Goal: Information Seeking & Learning: Learn about a topic

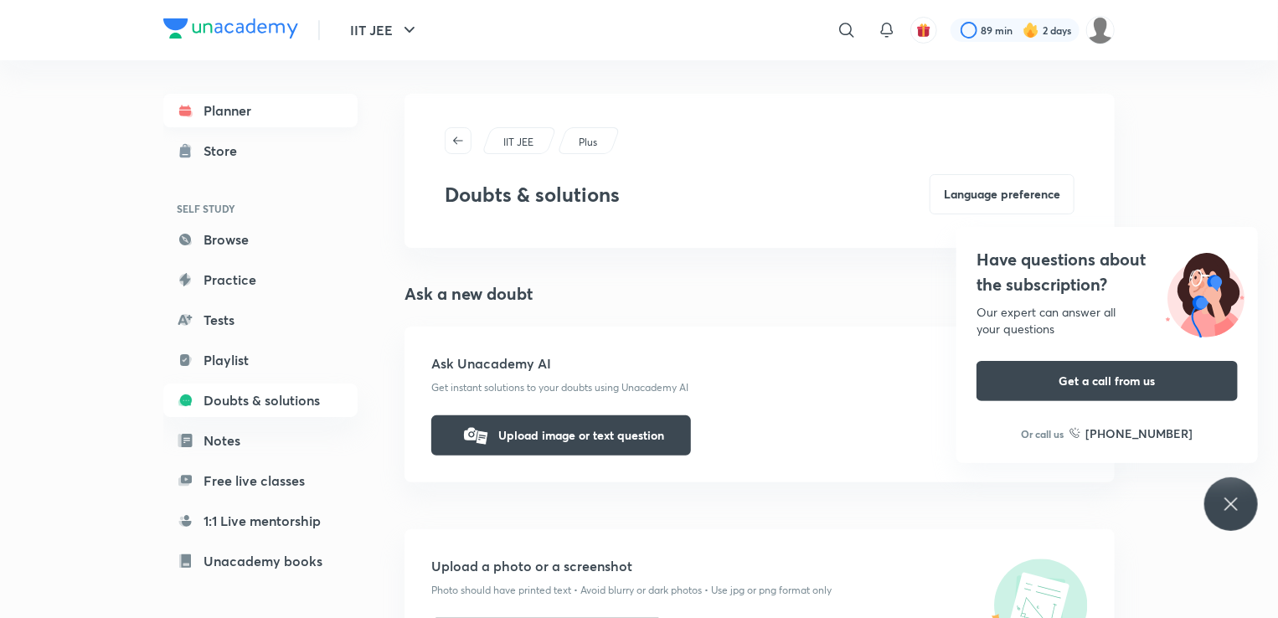
drag, startPoint x: 234, startPoint y: 91, endPoint x: 234, endPoint y: 100, distance: 9.2
click at [234, 100] on div "Planner Store SELF STUDY Browse Practice Tests Playlist Doubts & solutions Note…" at bounding box center [277, 332] width 228 height 544
click at [234, 112] on link "Planner" at bounding box center [260, 110] width 194 height 33
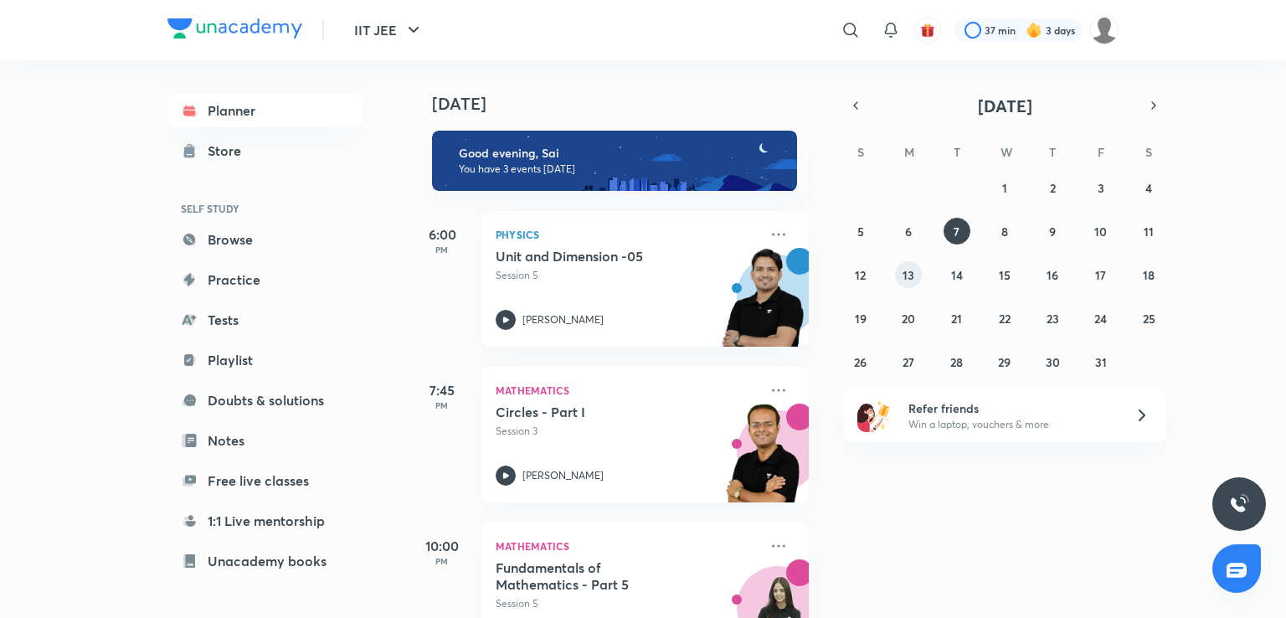
click at [899, 280] on button "13" at bounding box center [908, 274] width 27 height 27
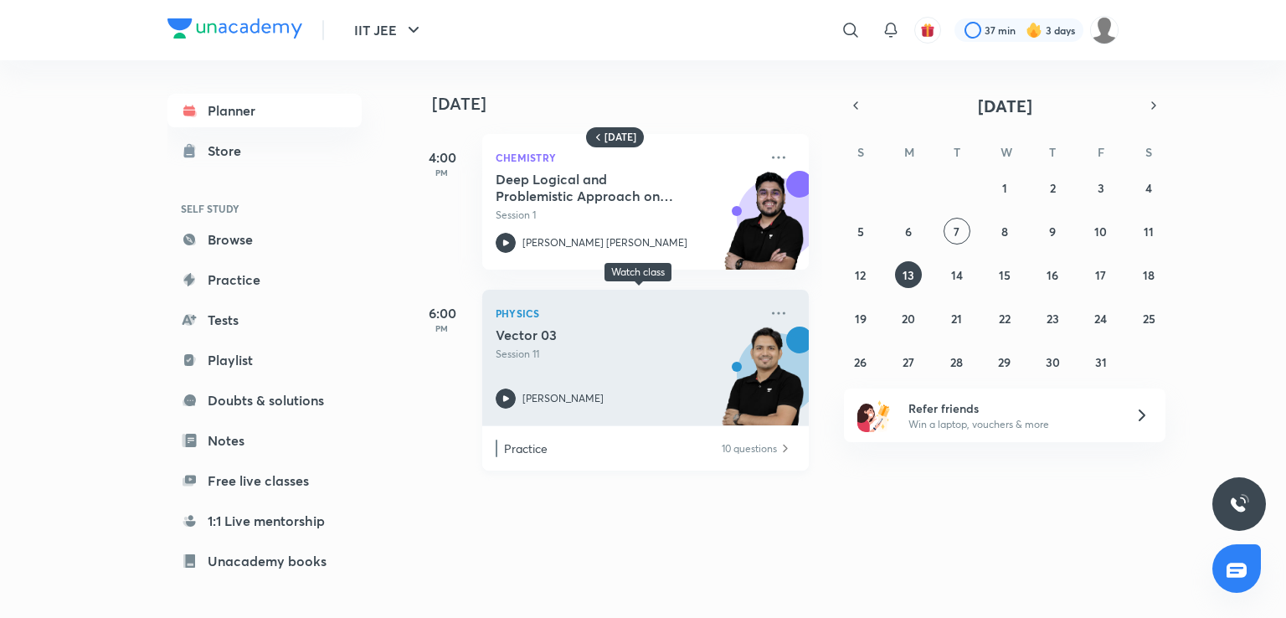
click at [667, 350] on p "Session 11" at bounding box center [627, 354] width 263 height 15
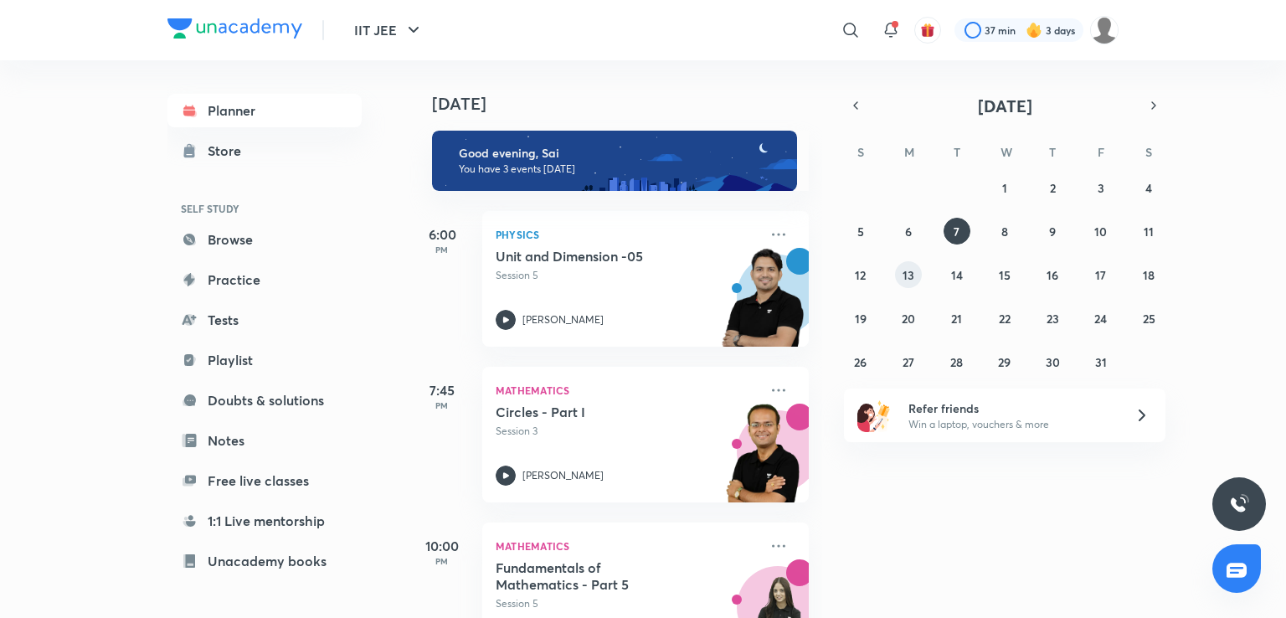
click at [911, 275] on abbr "13" at bounding box center [908, 275] width 12 height 16
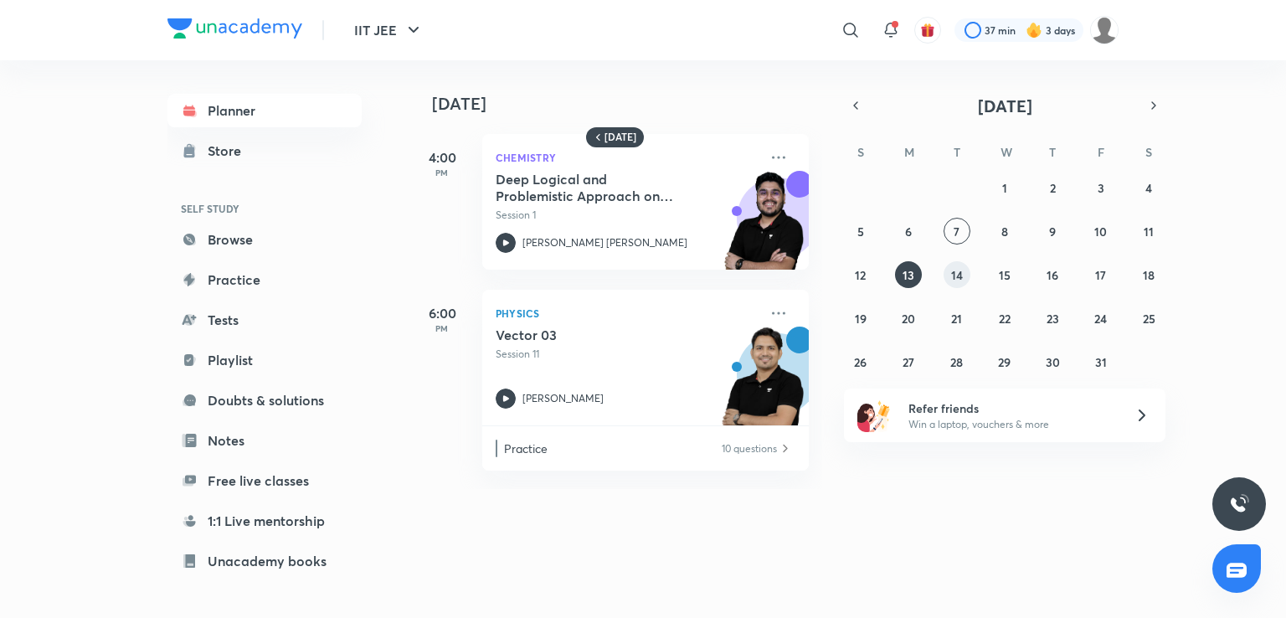
click at [961, 280] on abbr "14" at bounding box center [957, 275] width 12 height 16
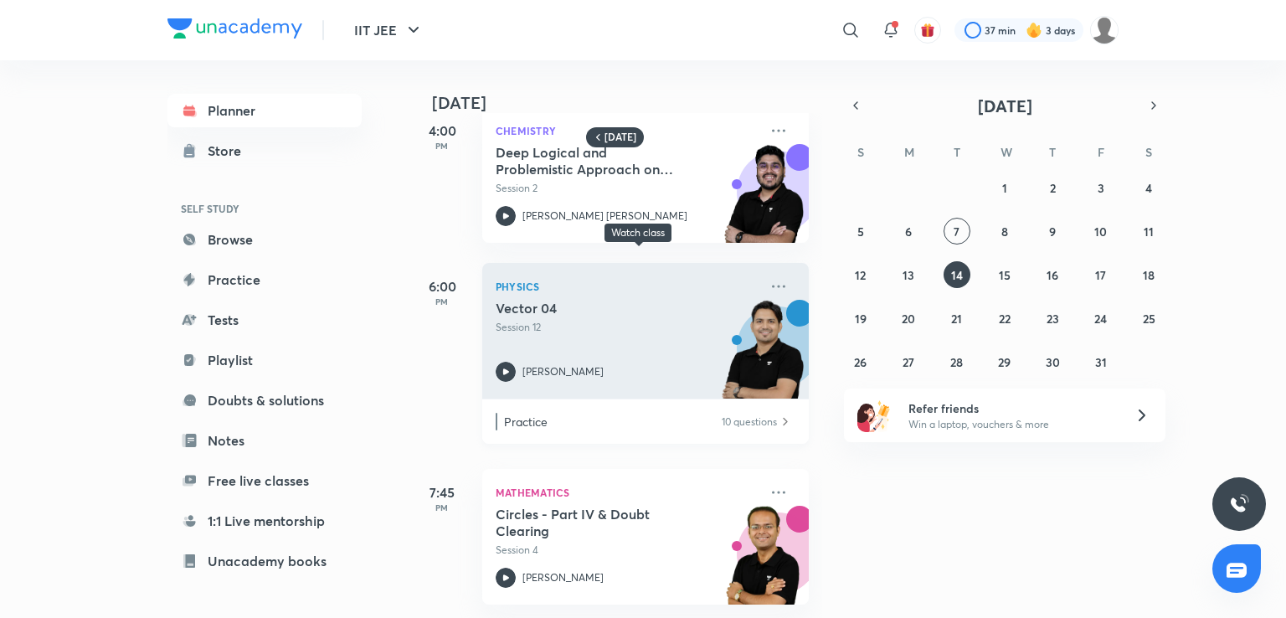
scroll to position [40, 0]
click at [607, 362] on div "[PERSON_NAME]" at bounding box center [627, 372] width 263 height 20
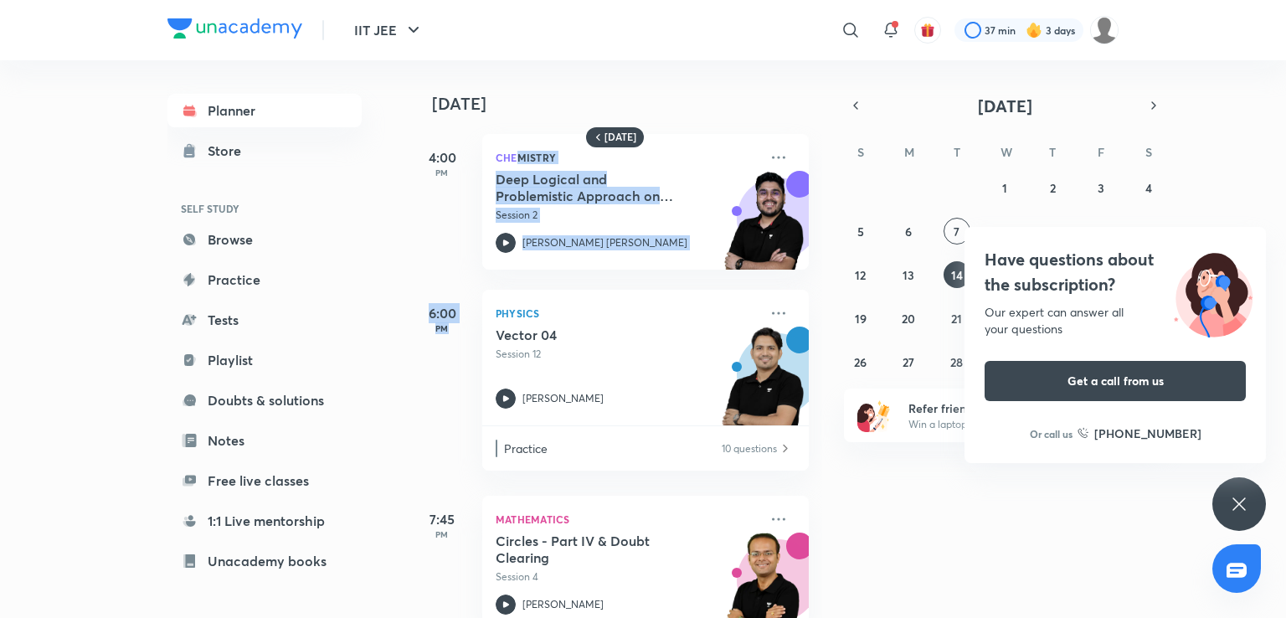
drag, startPoint x: 521, startPoint y: 150, endPoint x: 533, endPoint y: -73, distance: 223.0
click at [533, 0] on html "IIT JEE ​ 37 min 3 days Planner Store SELF STUDY Browse Practice Tests Playlist…" at bounding box center [643, 309] width 1286 height 618
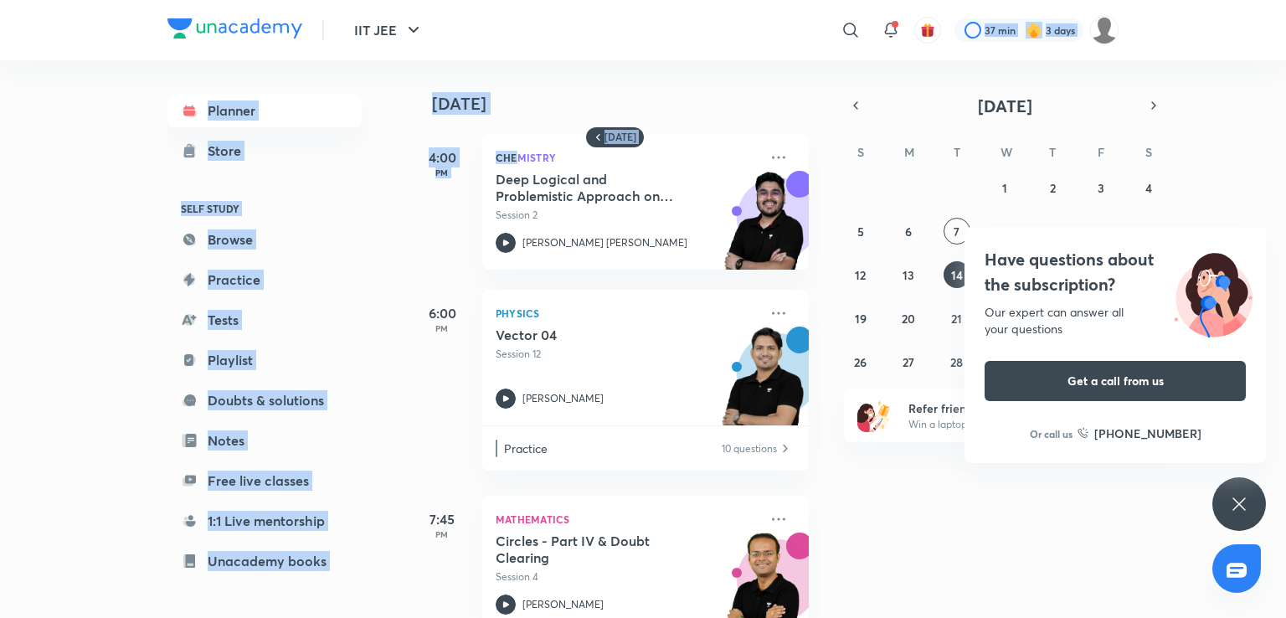
click at [432, 250] on div "4:00 PM" at bounding box center [442, 202] width 67 height 136
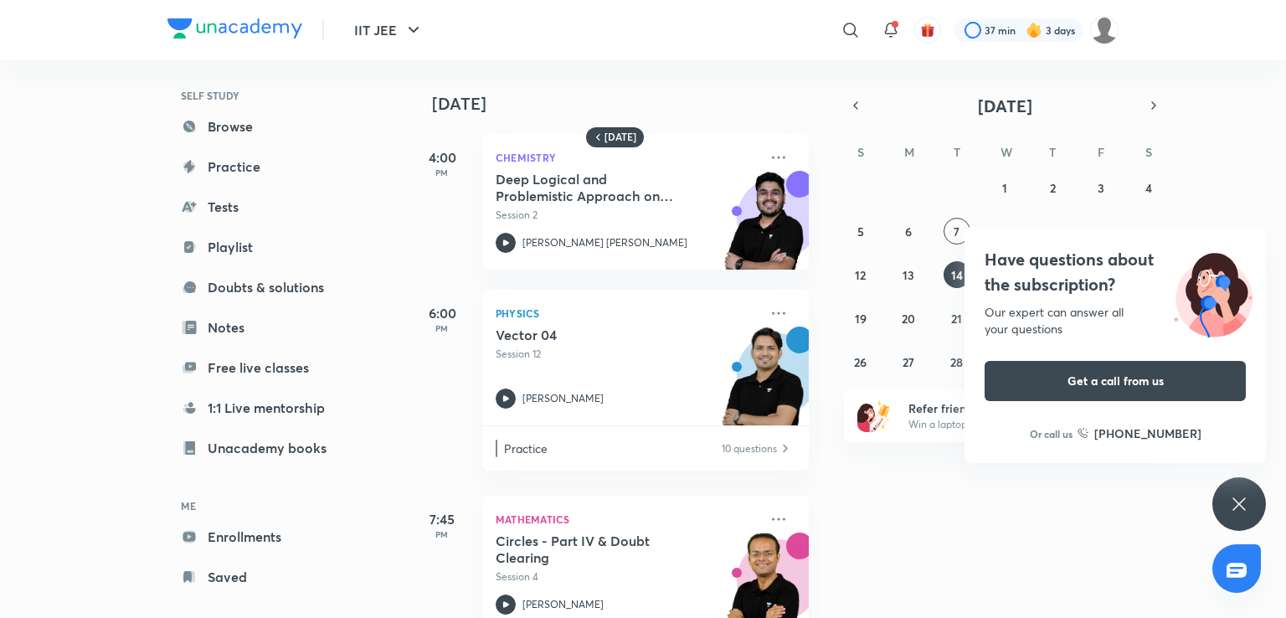
click at [1215, 500] on div "Have questions about the subscription? Our expert can answer all your questions…" at bounding box center [1239, 504] width 54 height 54
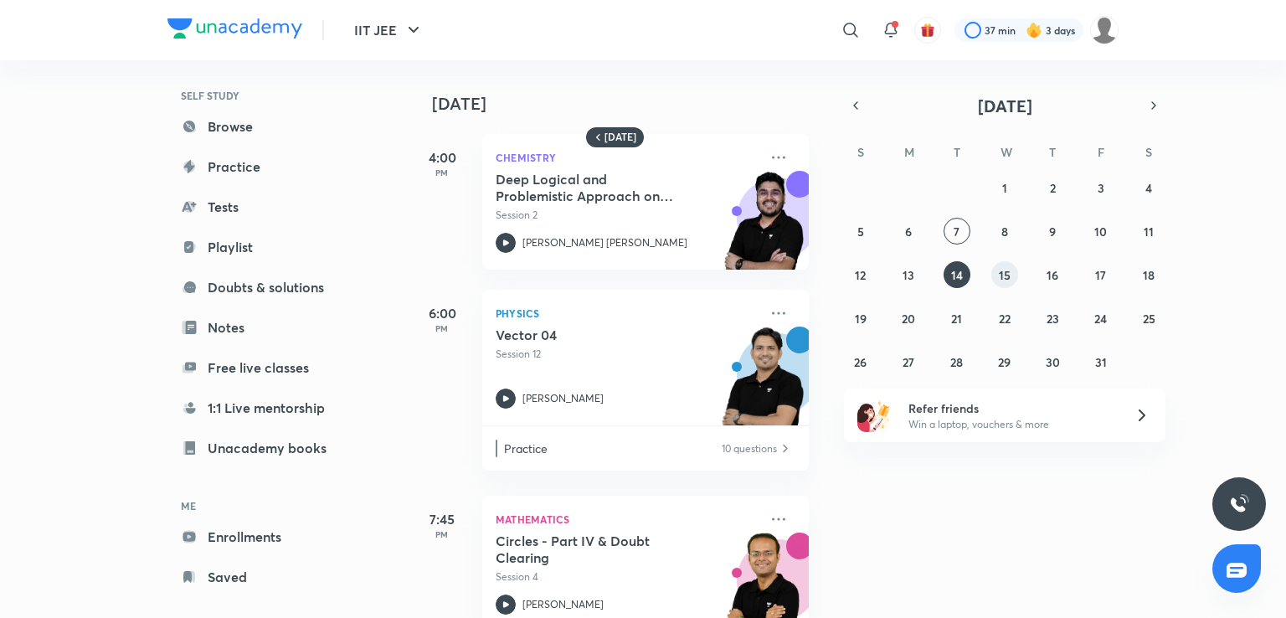
click at [1016, 276] on button "15" at bounding box center [1004, 274] width 27 height 27
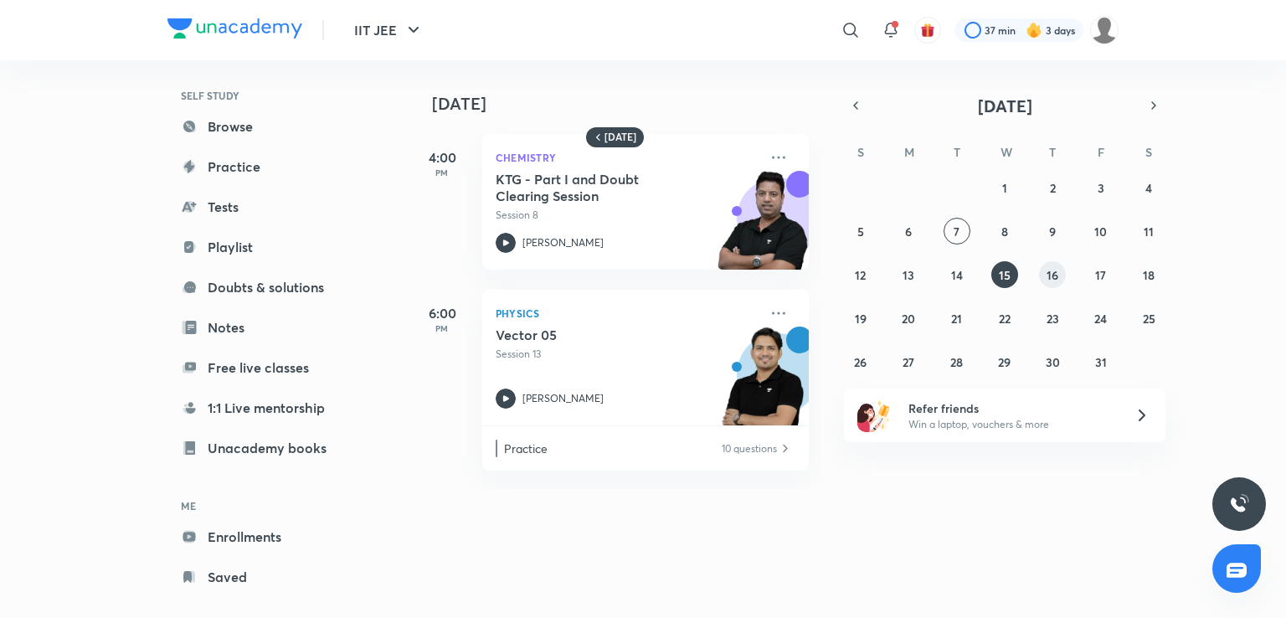
click at [1051, 278] on abbr "16" at bounding box center [1052, 275] width 12 height 16
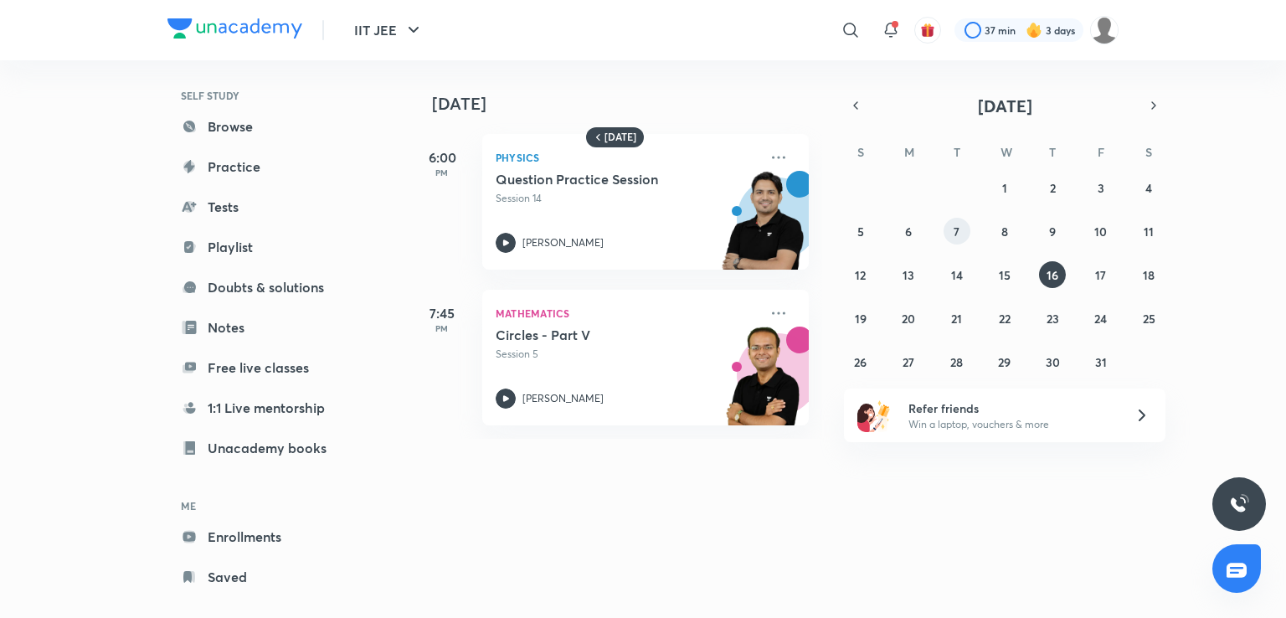
click at [951, 219] on button "7" at bounding box center [956, 231] width 27 height 27
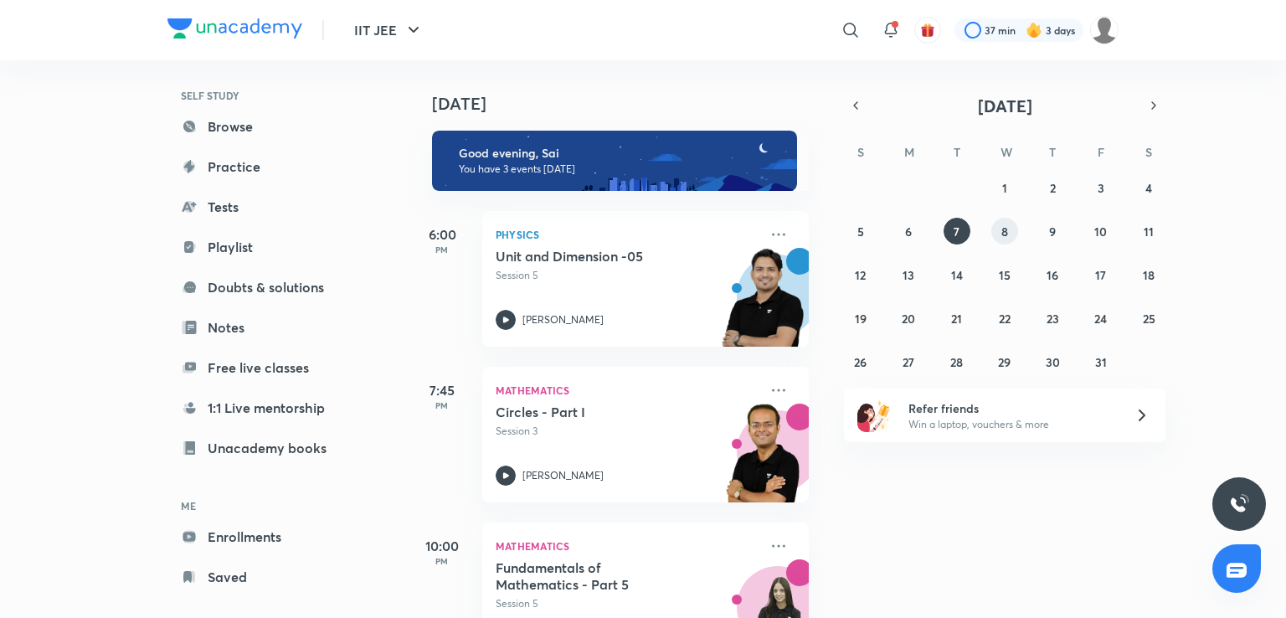
click at [991, 222] on div "28 29 30 1 2 3 4 5 6 7 8 9 10 11 12 13 14 15 16 17 18 19 20 21 22 23 24 25 26 2…" at bounding box center [1004, 274] width 321 height 201
click at [1005, 232] on abbr "8" at bounding box center [1004, 232] width 7 height 16
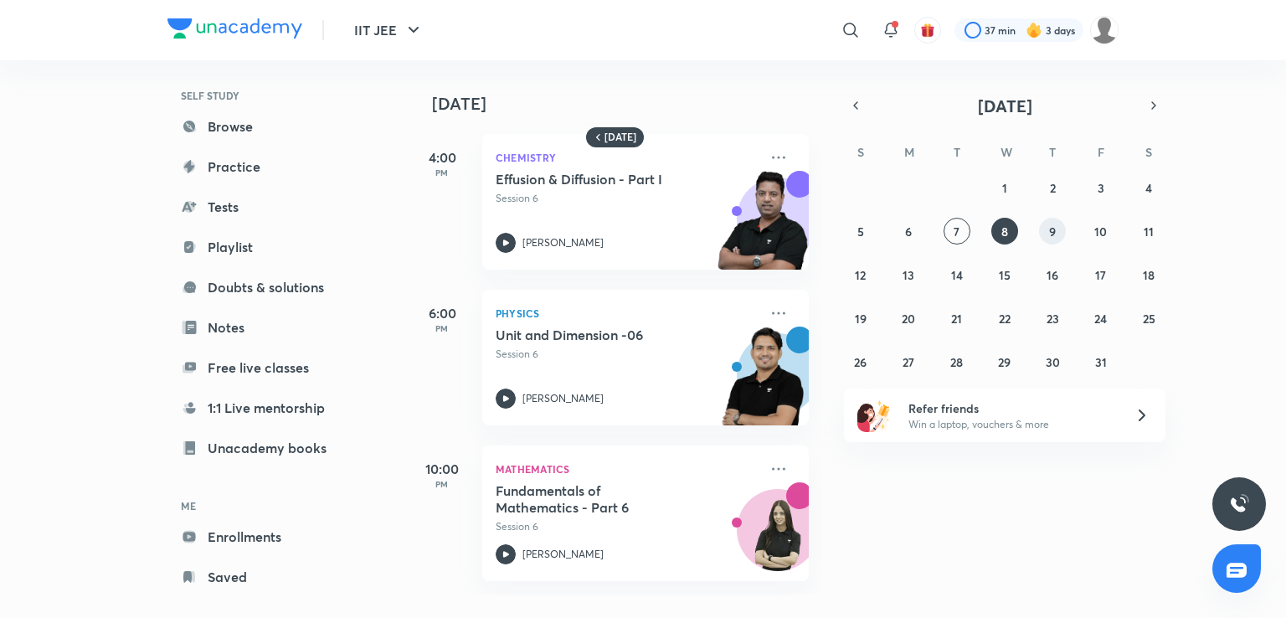
click at [1050, 231] on abbr "9" at bounding box center [1052, 232] width 7 height 16
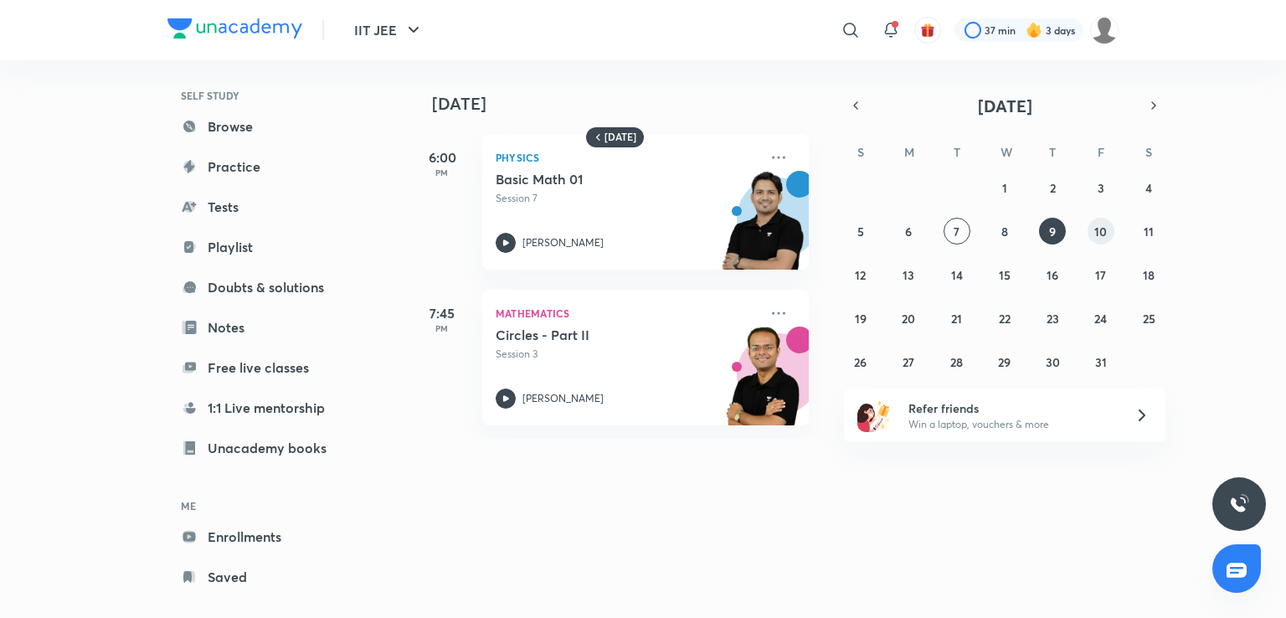
drag, startPoint x: 1084, startPoint y: 229, endPoint x: 1095, endPoint y: 229, distance: 10.9
click at [1095, 229] on div "28 29 30 1 2 3 4 5 6 7 8 9 10 11 12 13 14 15 16 17 18 19 20 21 22 23 24 25 26 2…" at bounding box center [1004, 274] width 321 height 201
click at [1095, 229] on abbr "10" at bounding box center [1100, 232] width 13 height 16
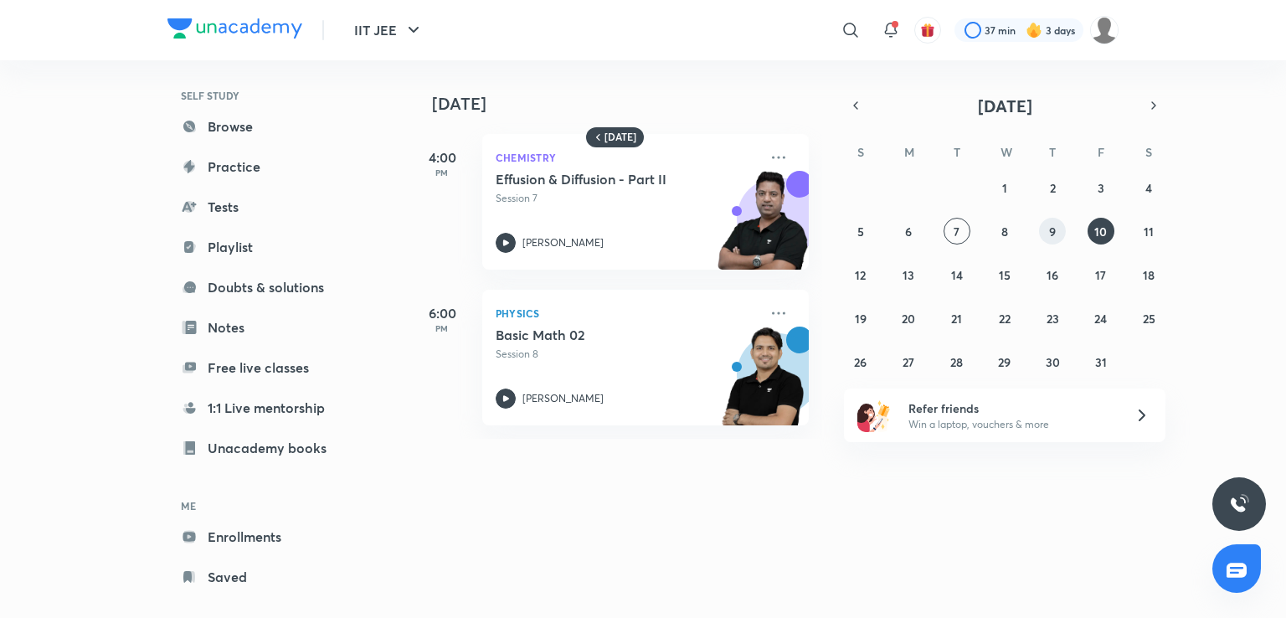
click at [1059, 235] on button "9" at bounding box center [1052, 231] width 27 height 27
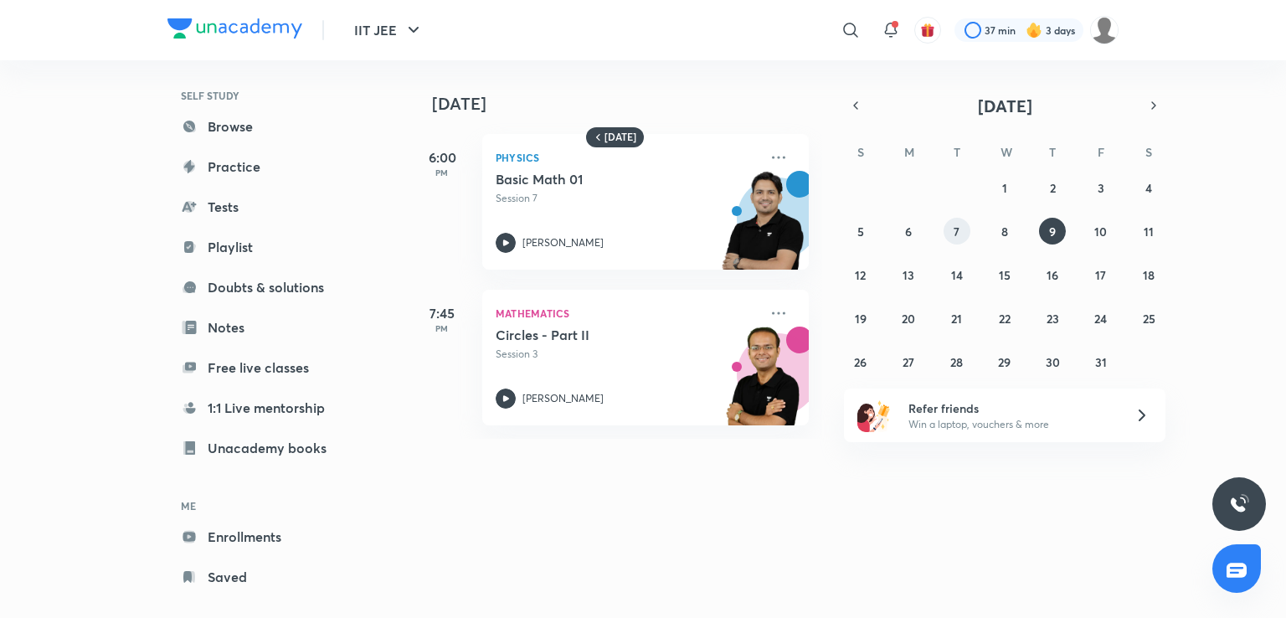
click at [954, 227] on abbr "7" at bounding box center [957, 232] width 6 height 16
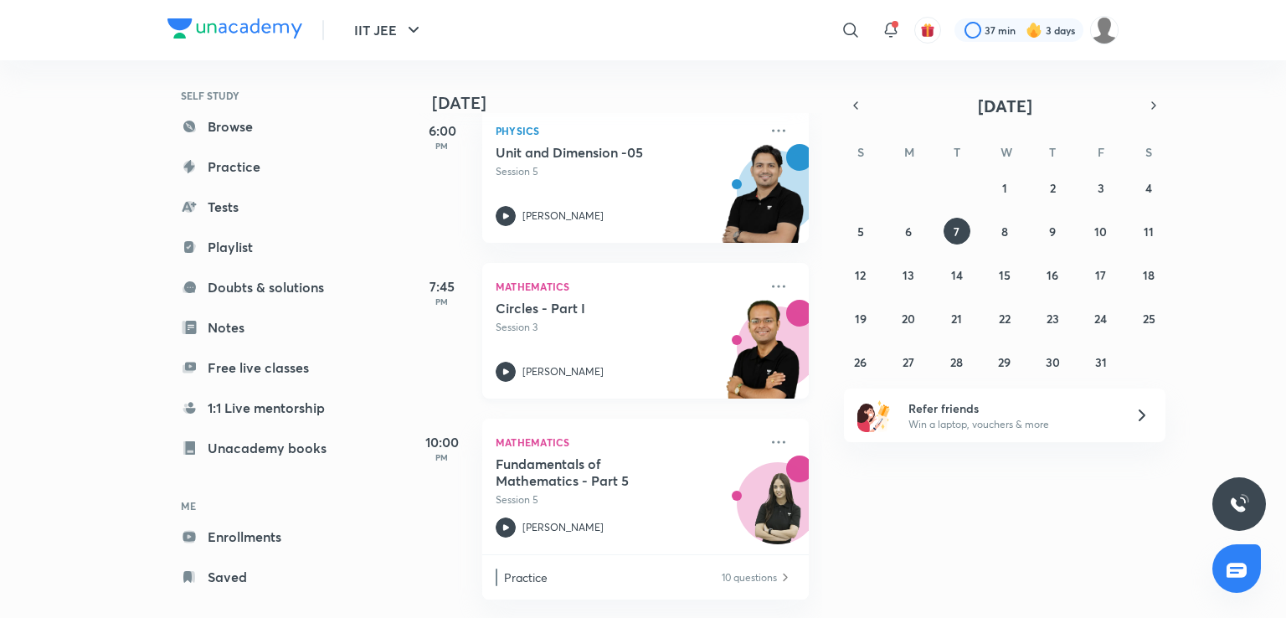
scroll to position [117, 0]
